Goal: Task Accomplishment & Management: Use online tool/utility

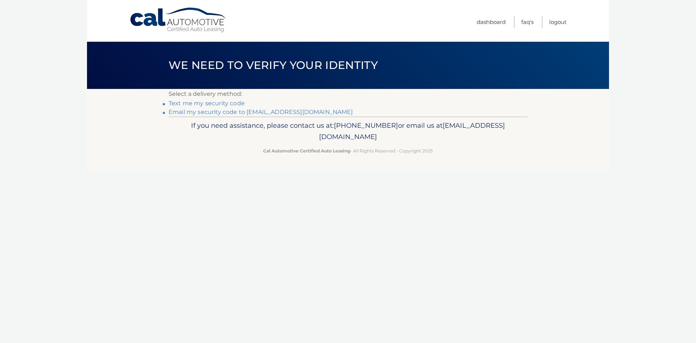
click at [191, 112] on link "Email my security code to [EMAIL_ADDRESS][DOMAIN_NAME]" at bounding box center [261, 111] width 185 height 7
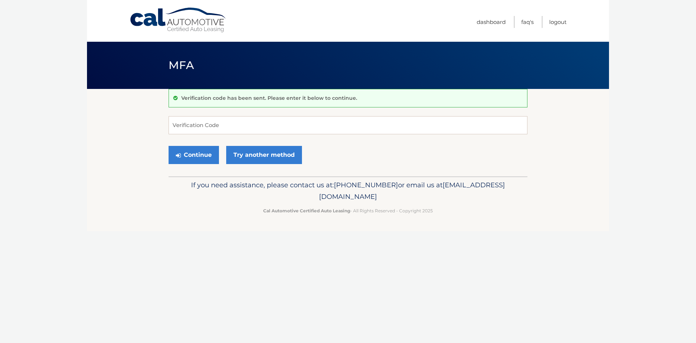
click at [210, 135] on form "Verification Code Continue Try another method" at bounding box center [348, 142] width 359 height 52
click at [209, 126] on input "Verification Code" at bounding box center [348, 125] width 359 height 18
click at [215, 121] on input "Verification Code" at bounding box center [348, 125] width 359 height 18
type input "816284"
click at [169, 146] on button "Continue" at bounding box center [194, 155] width 50 height 18
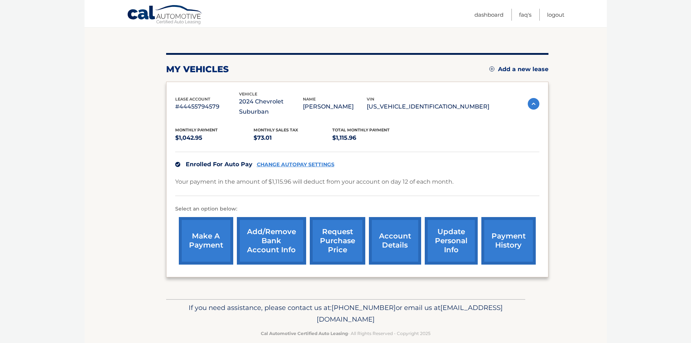
scroll to position [69, 0]
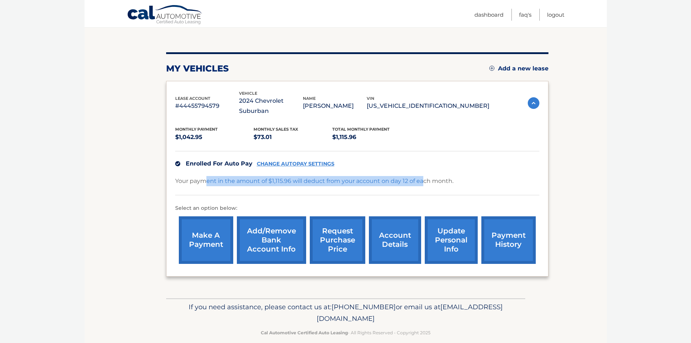
drag, startPoint x: 206, startPoint y: 172, endPoint x: 422, endPoint y: 172, distance: 216.2
click at [422, 176] on p "Your payment in the amount of $1,115.96 will deduct from your account on day 12…" at bounding box center [314, 181] width 278 height 10
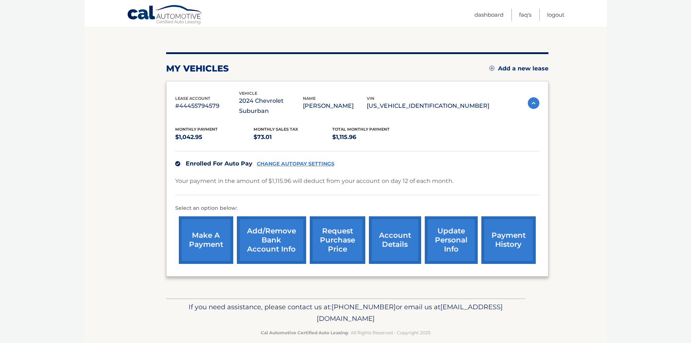
click at [460, 176] on div "Your payment in the amount of $1,115.96 will deduct from your account on day 12…" at bounding box center [357, 185] width 364 height 19
